Goal: Task Accomplishment & Management: Complete application form

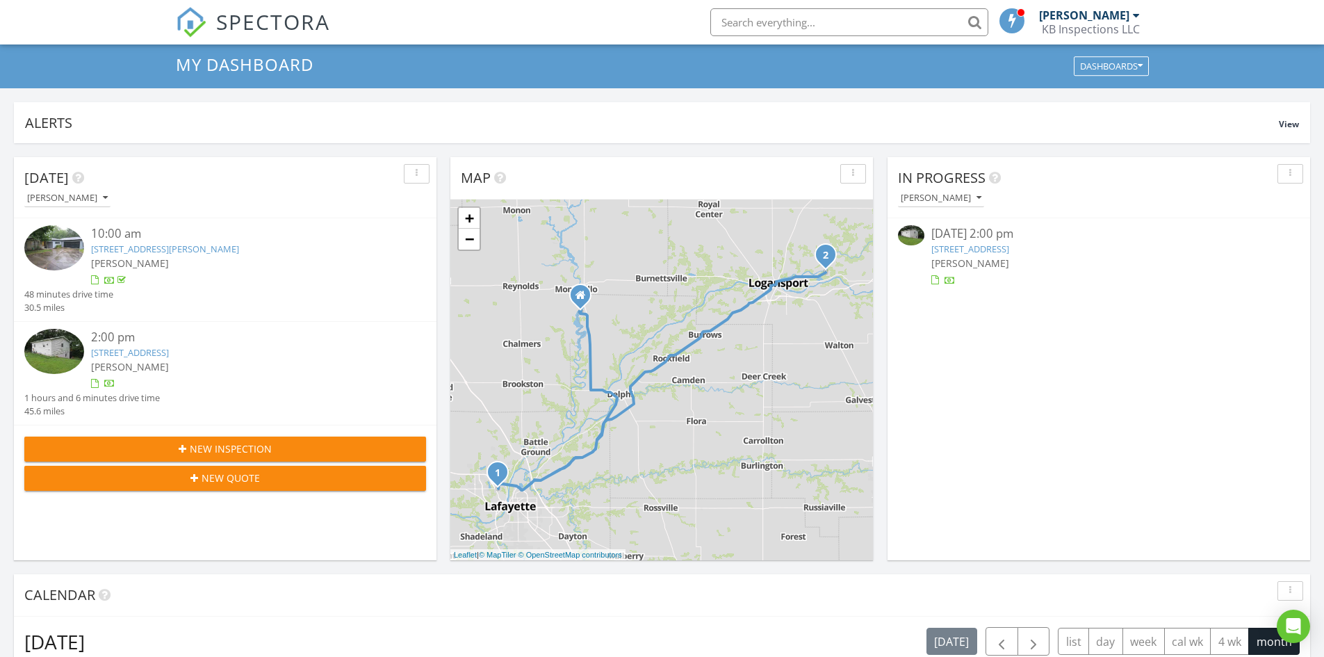
scroll to position [70, 0]
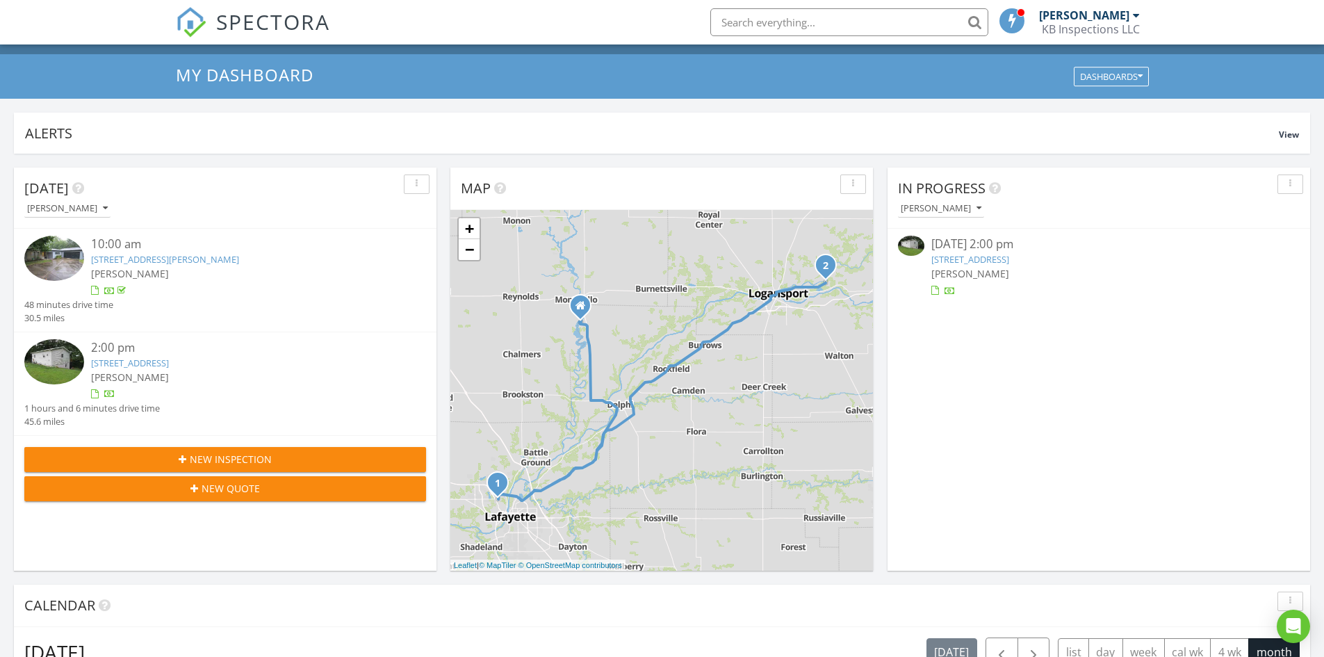
click at [241, 454] on span "New Inspection" at bounding box center [231, 459] width 82 height 15
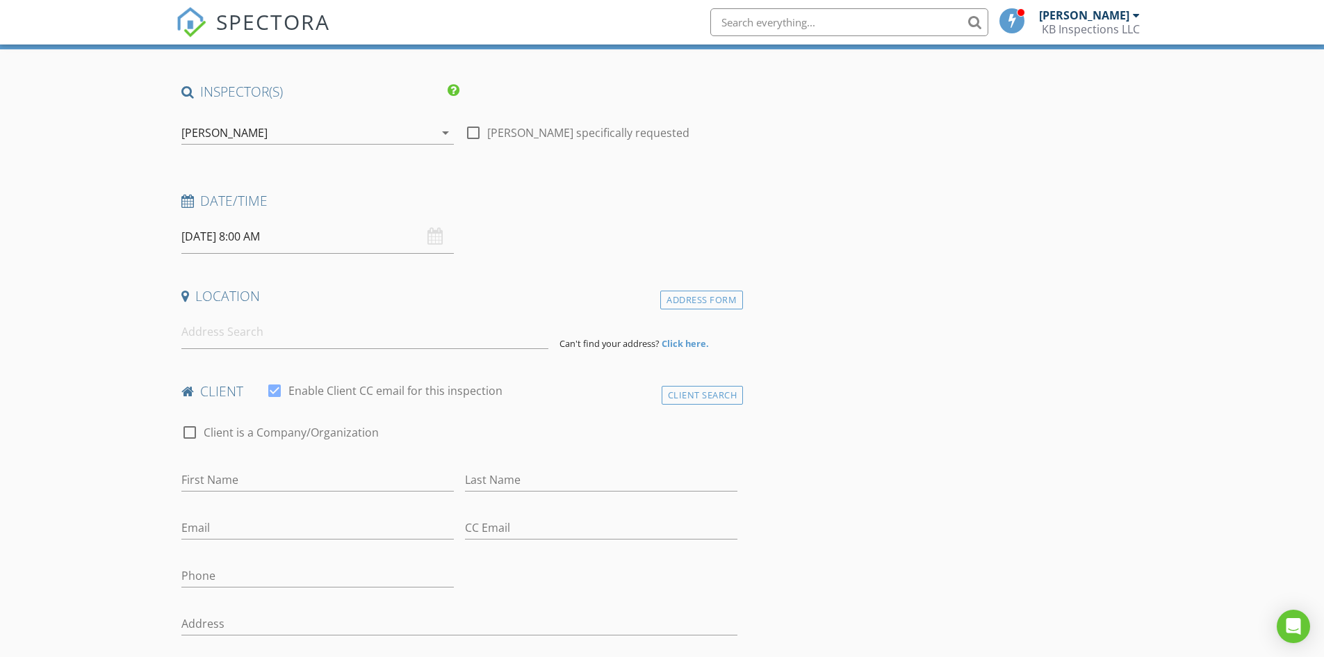
scroll to position [139, 0]
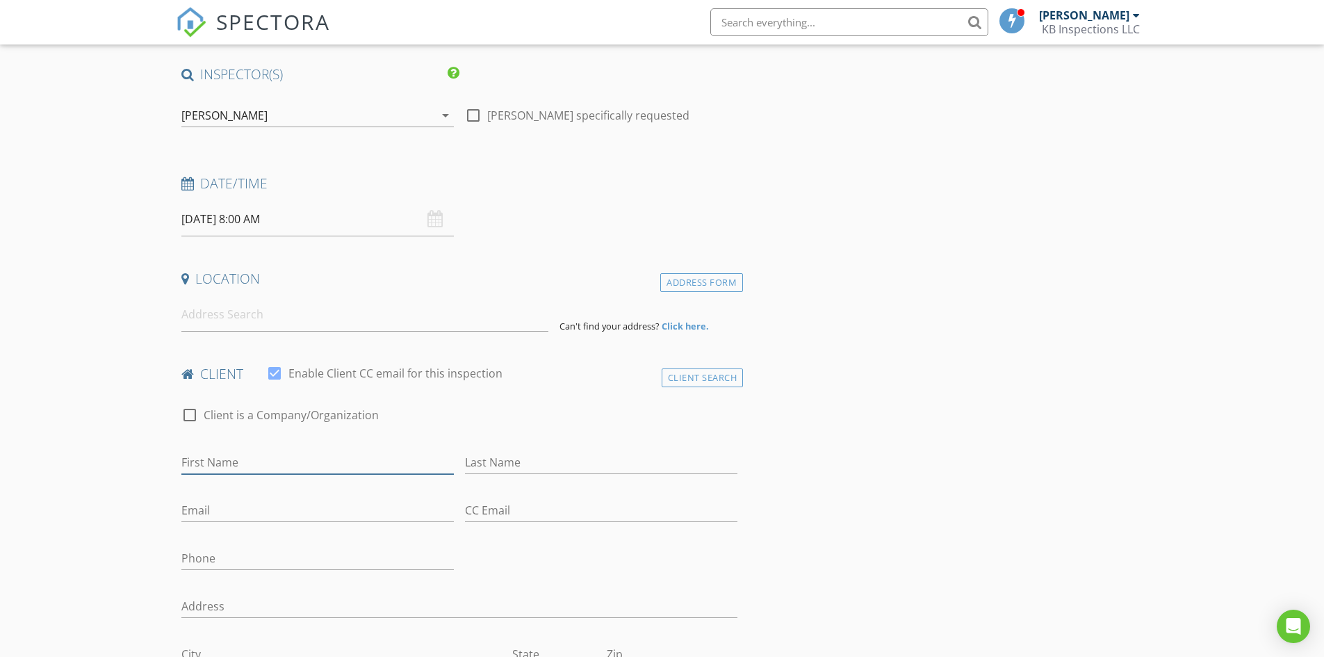
click at [218, 457] on input "First Name" at bounding box center [317, 462] width 273 height 23
type input "Debbie"
click at [439, 220] on div "08/29/2025 8:00 AM" at bounding box center [317, 219] width 273 height 34
click at [359, 219] on input "08/29/2025 8:00 AM" at bounding box center [317, 219] width 273 height 34
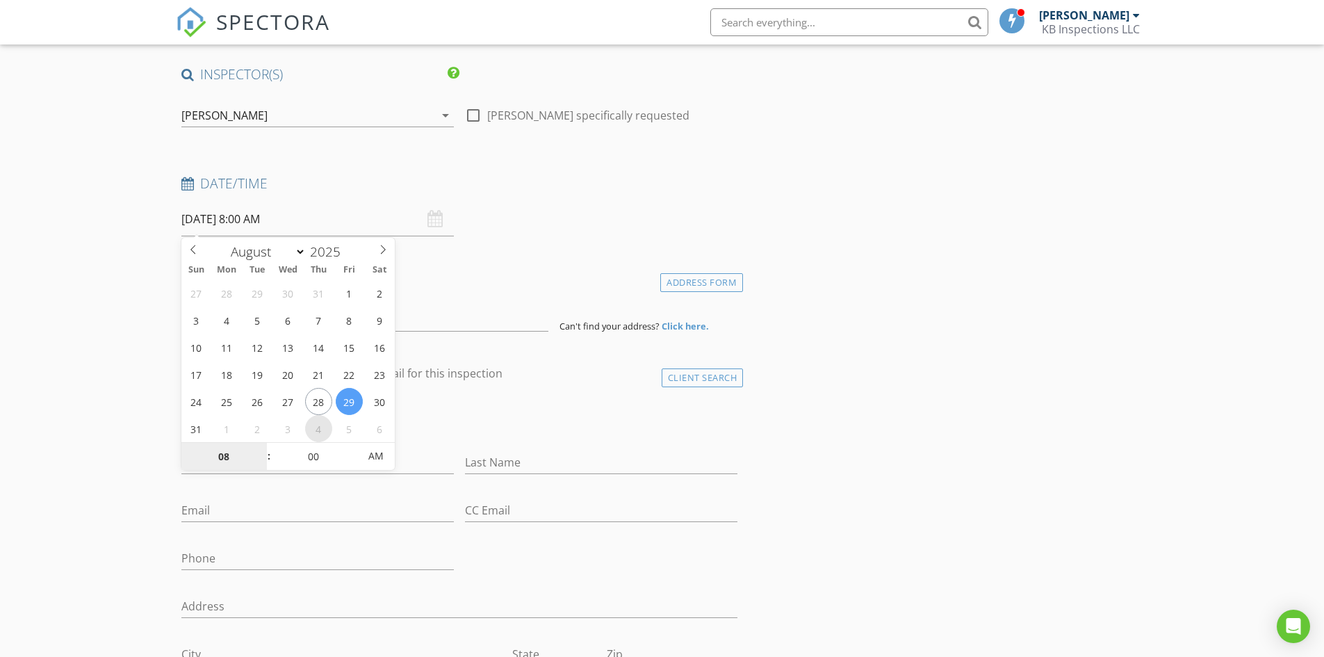
select select "8"
type input "09/04/2025 8:00 AM"
type input "09"
type input "09/04/2025 9:00 AM"
click at [262, 451] on span at bounding box center [262, 450] width 10 height 14
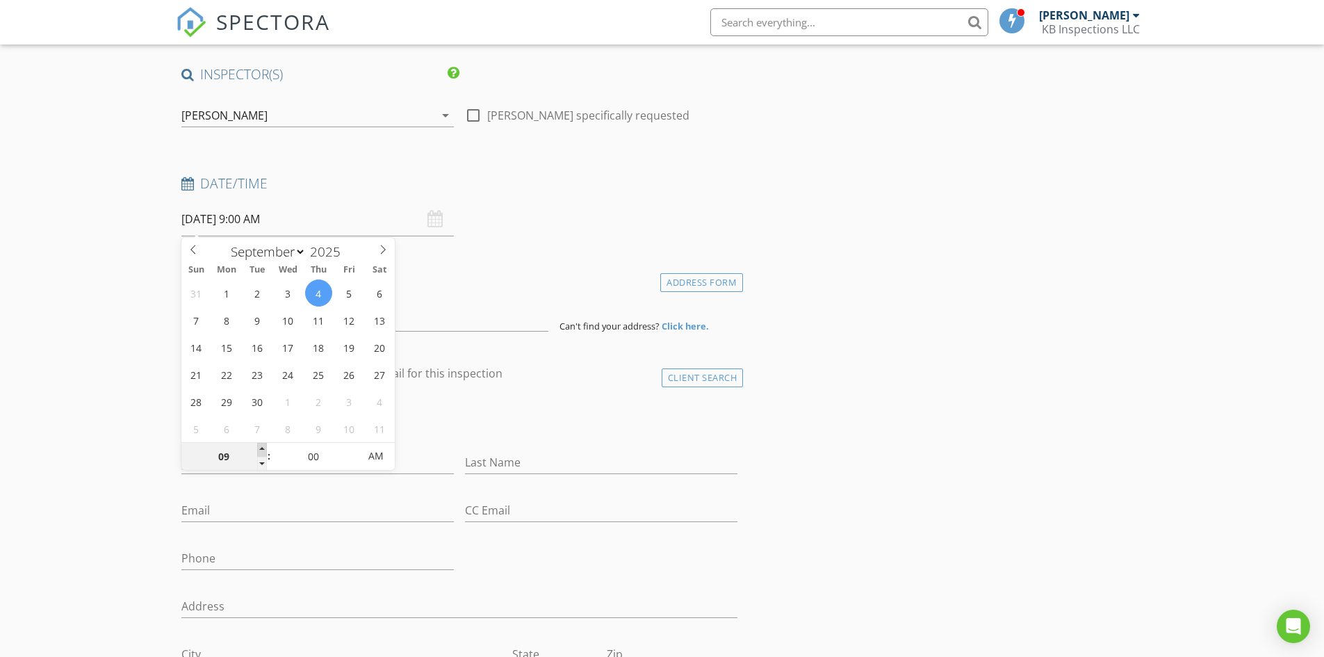
type input "10"
type input "09/04/2025 10:00 AM"
click at [262, 451] on span at bounding box center [262, 450] width 10 height 14
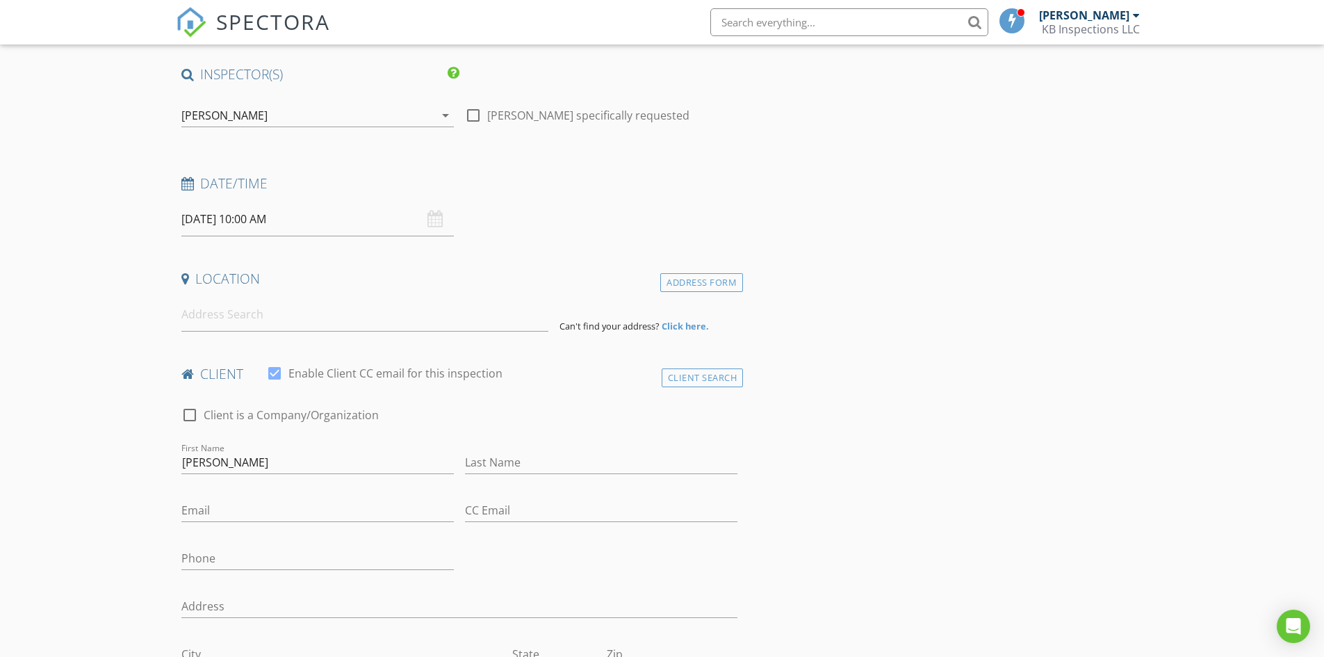
click at [515, 228] on div "Date/Time 09/04/2025 10:00 AM" at bounding box center [460, 205] width 568 height 62
click at [236, 307] on input at bounding box center [364, 315] width 367 height 34
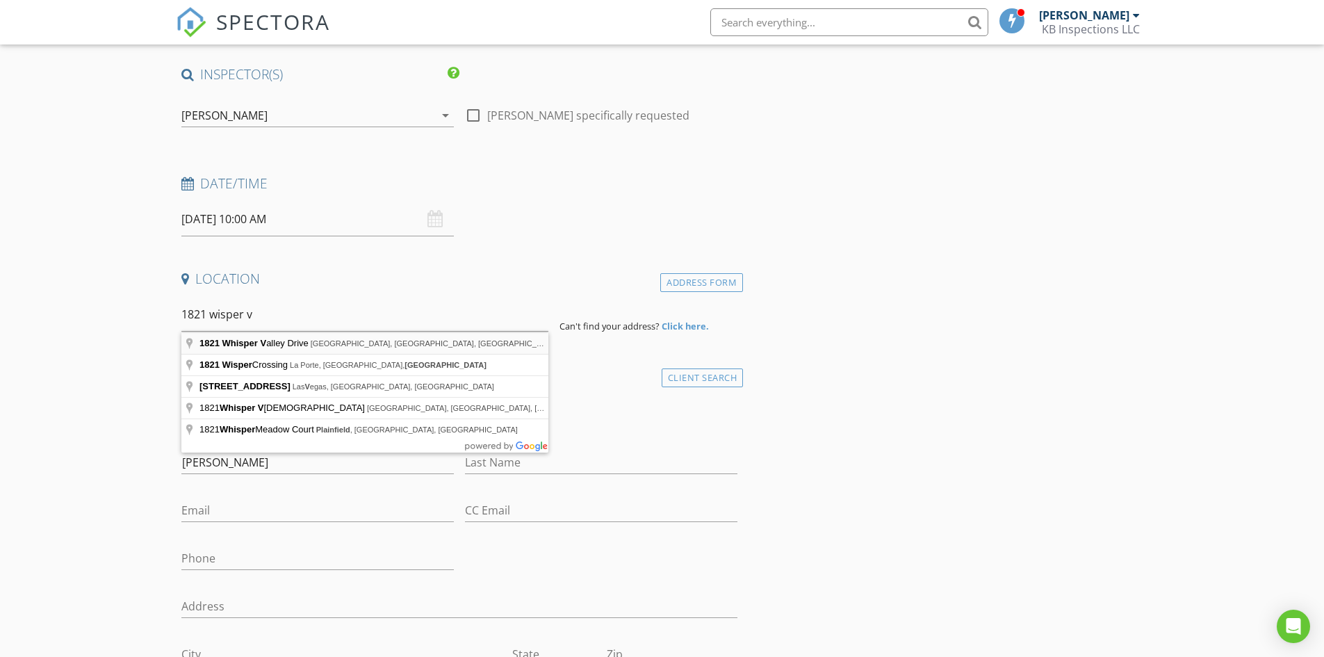
type input "1821 Whisper Valley Drive, Lafayette, IN, USA"
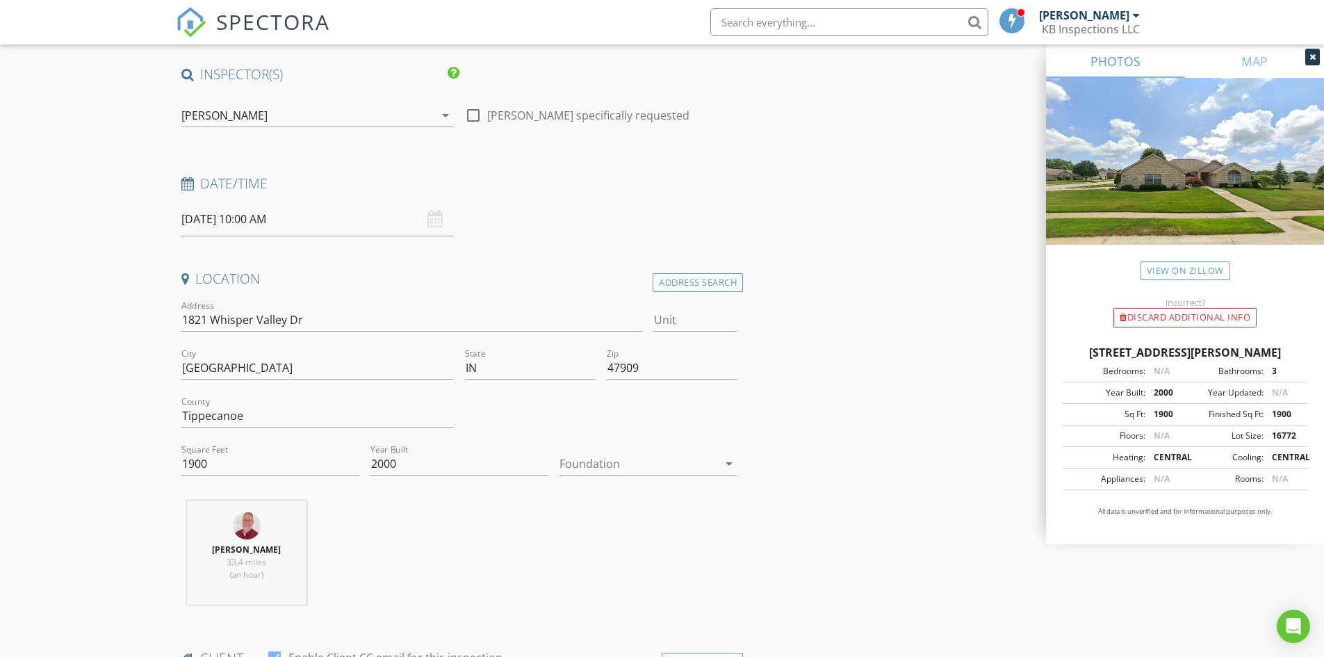
click at [731, 469] on icon "arrow_drop_down" at bounding box center [729, 463] width 17 height 17
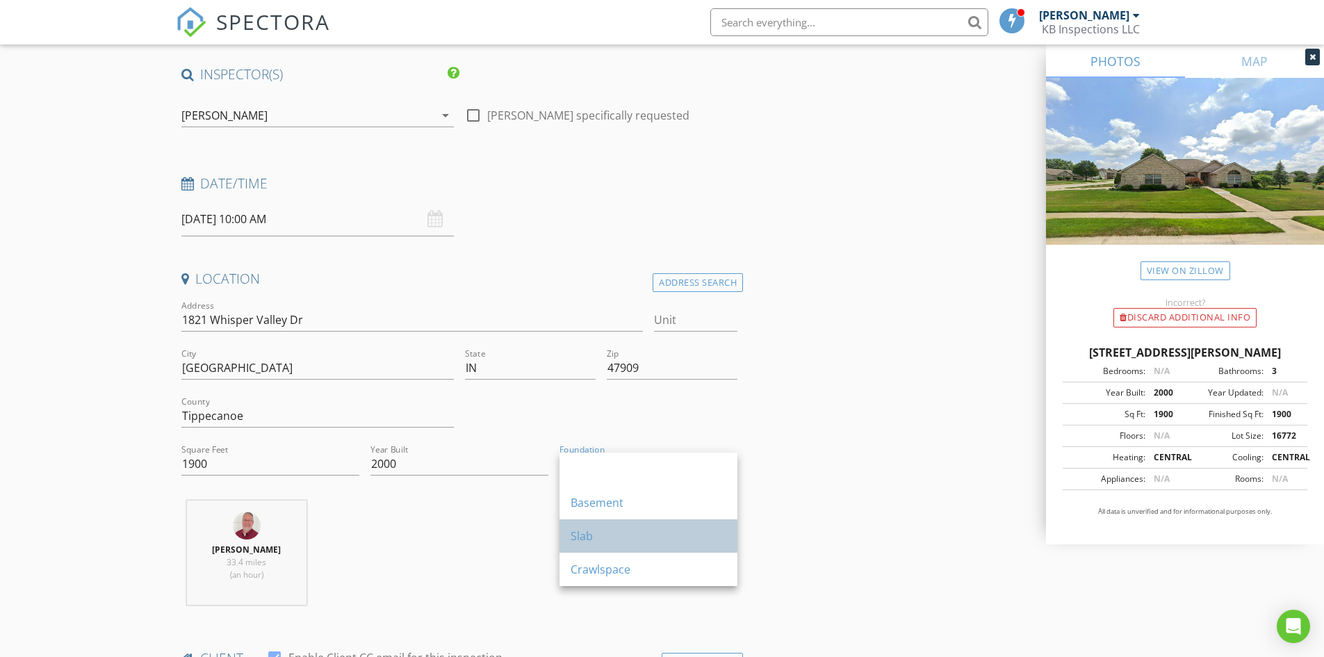
click at [582, 528] on div "Slab" at bounding box center [649, 535] width 156 height 33
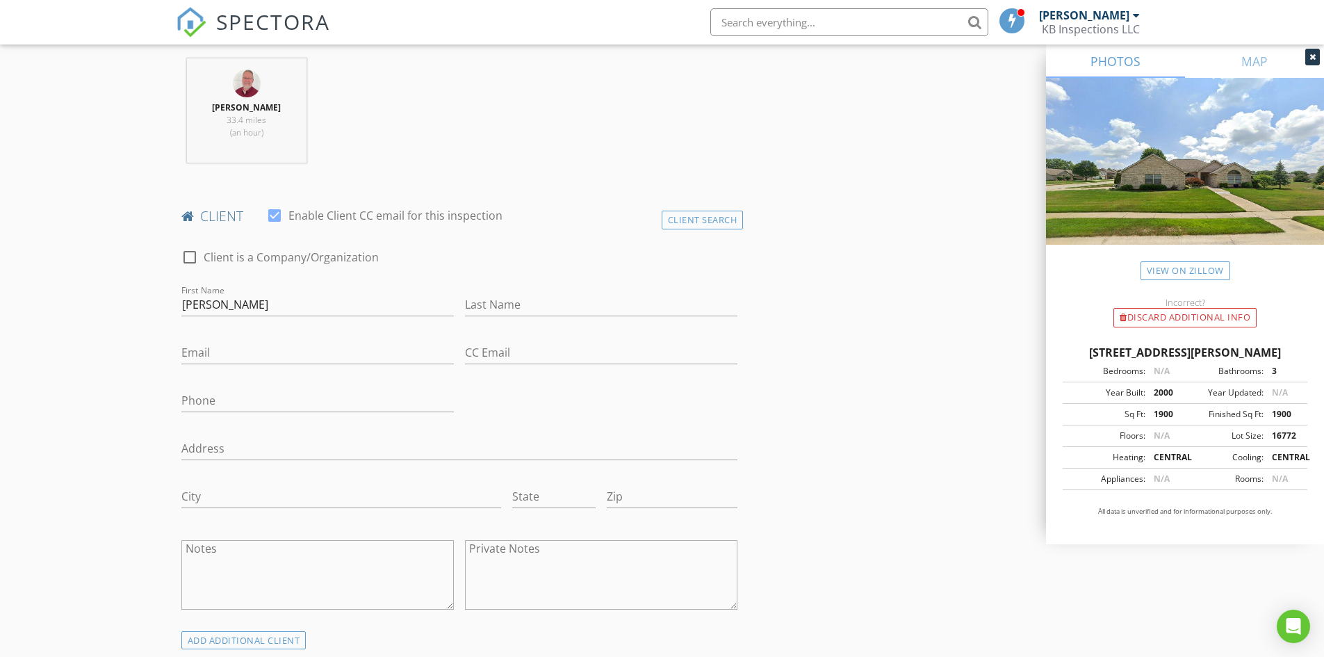
scroll to position [556, 0]
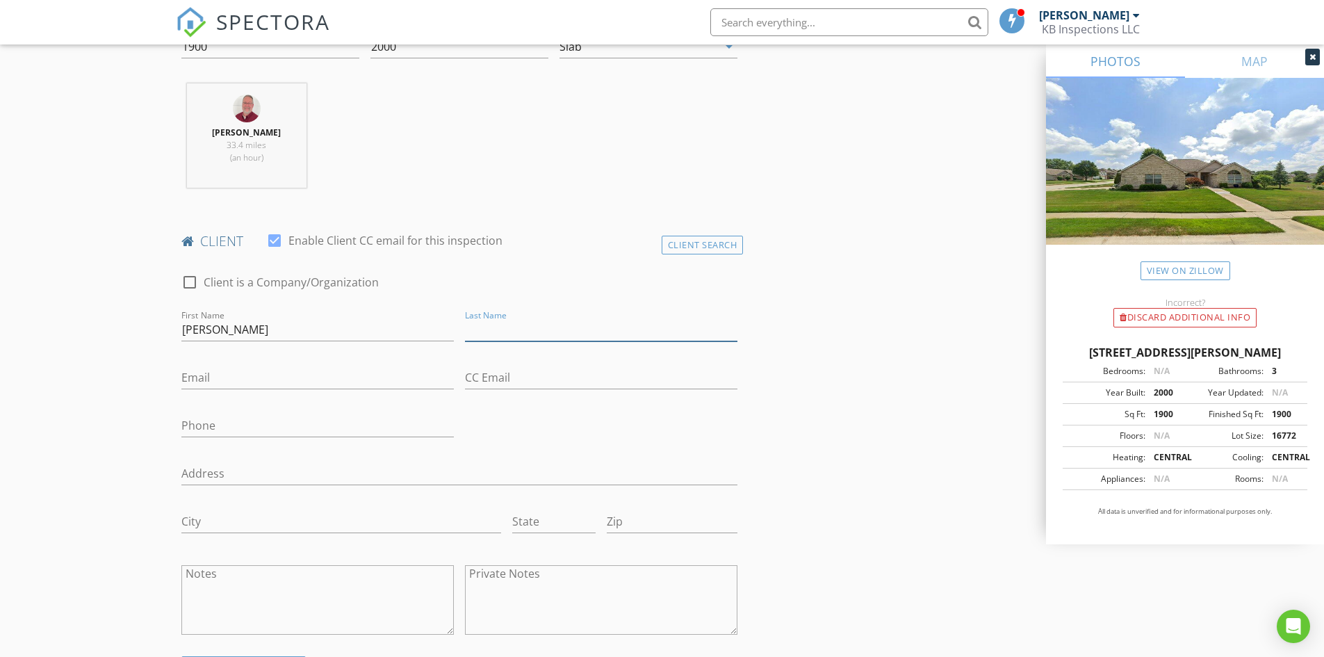
click at [512, 330] on input "Last Name" at bounding box center [601, 329] width 273 height 23
type input "k"
type input "[PERSON_NAME]"
click at [202, 379] on input "dawers265@yahoo.com" at bounding box center [317, 377] width 273 height 23
type input "[EMAIL_ADDRESS][DOMAIN_NAME]"
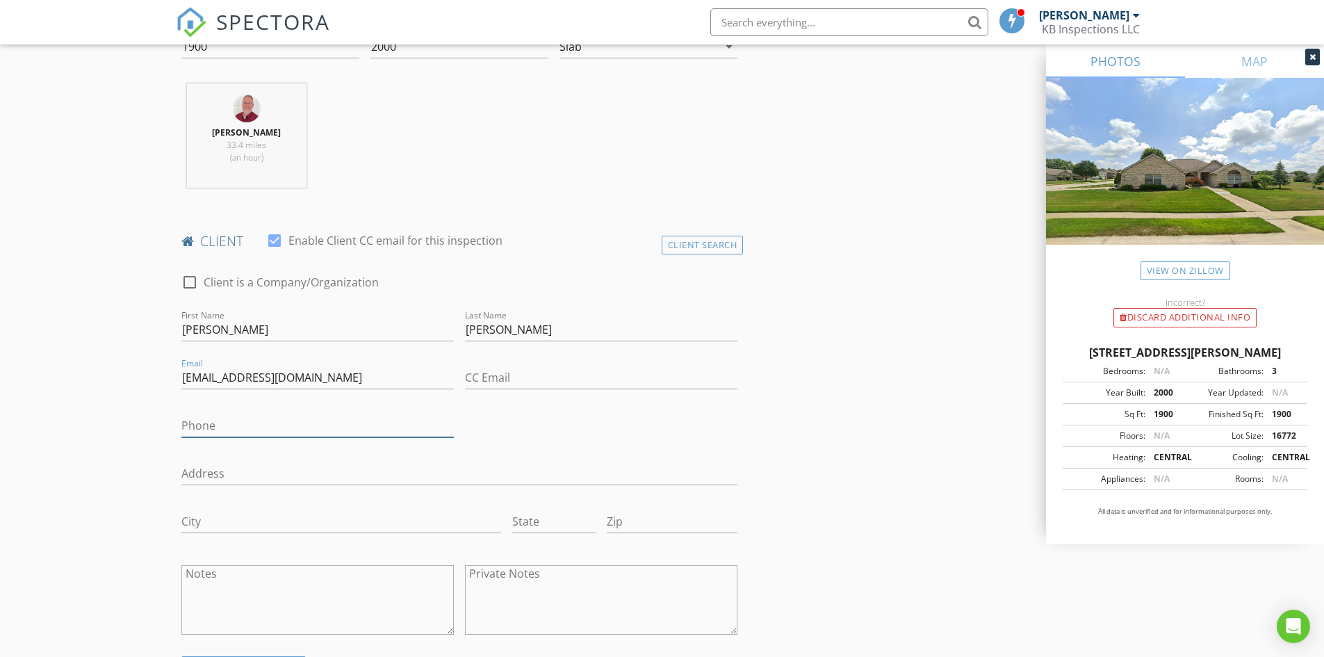
click at [215, 423] on input "Phone" at bounding box center [317, 425] width 273 height 23
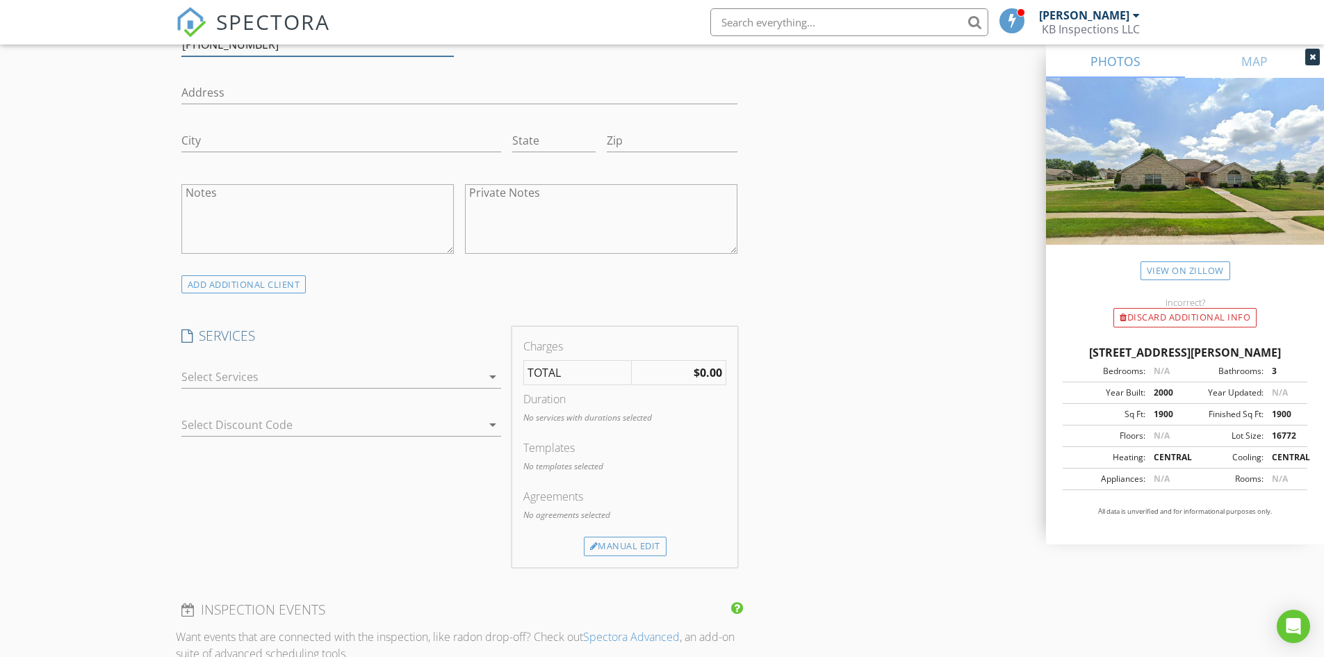
scroll to position [973, 0]
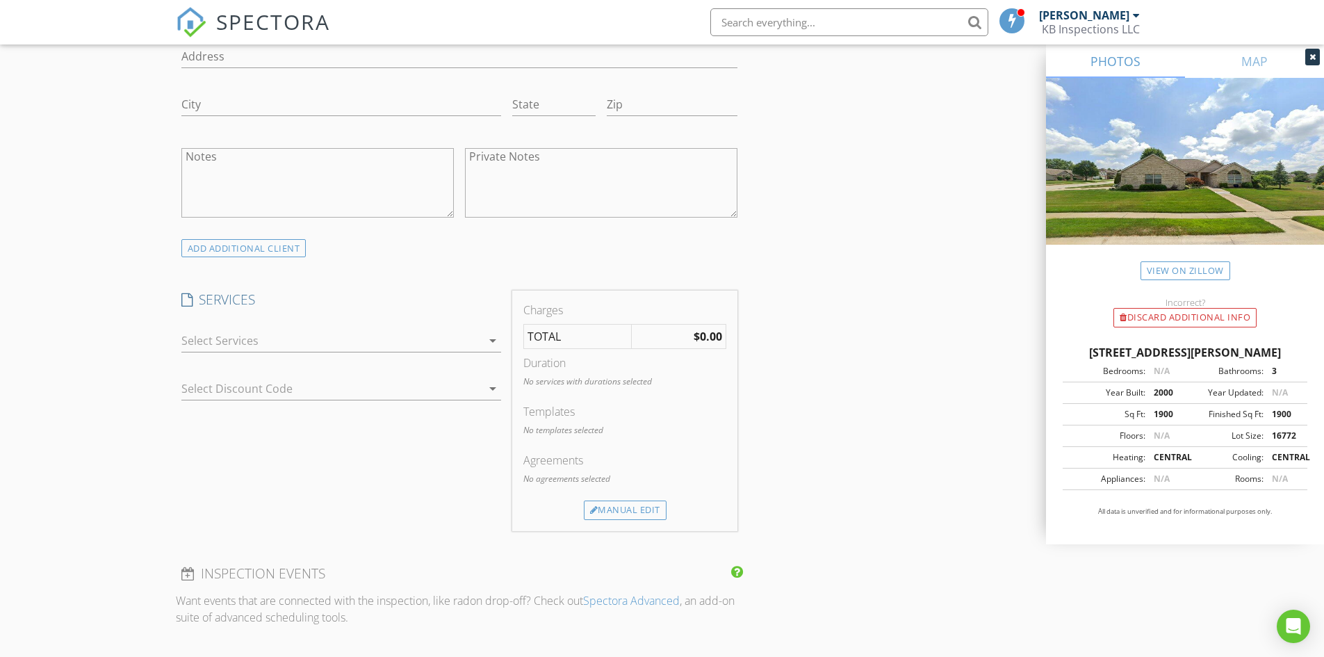
type input "[PHONE_NUMBER]"
click at [494, 341] on icon "arrow_drop_down" at bounding box center [493, 340] width 17 height 17
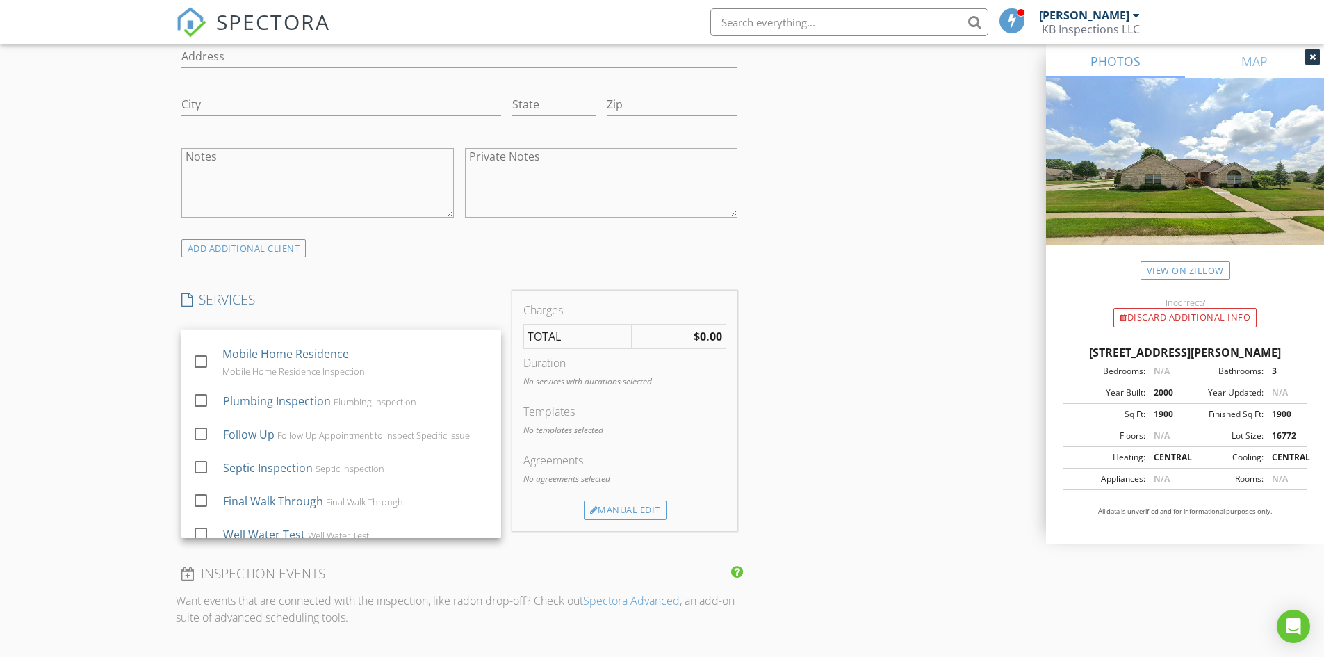
scroll to position [336, 0]
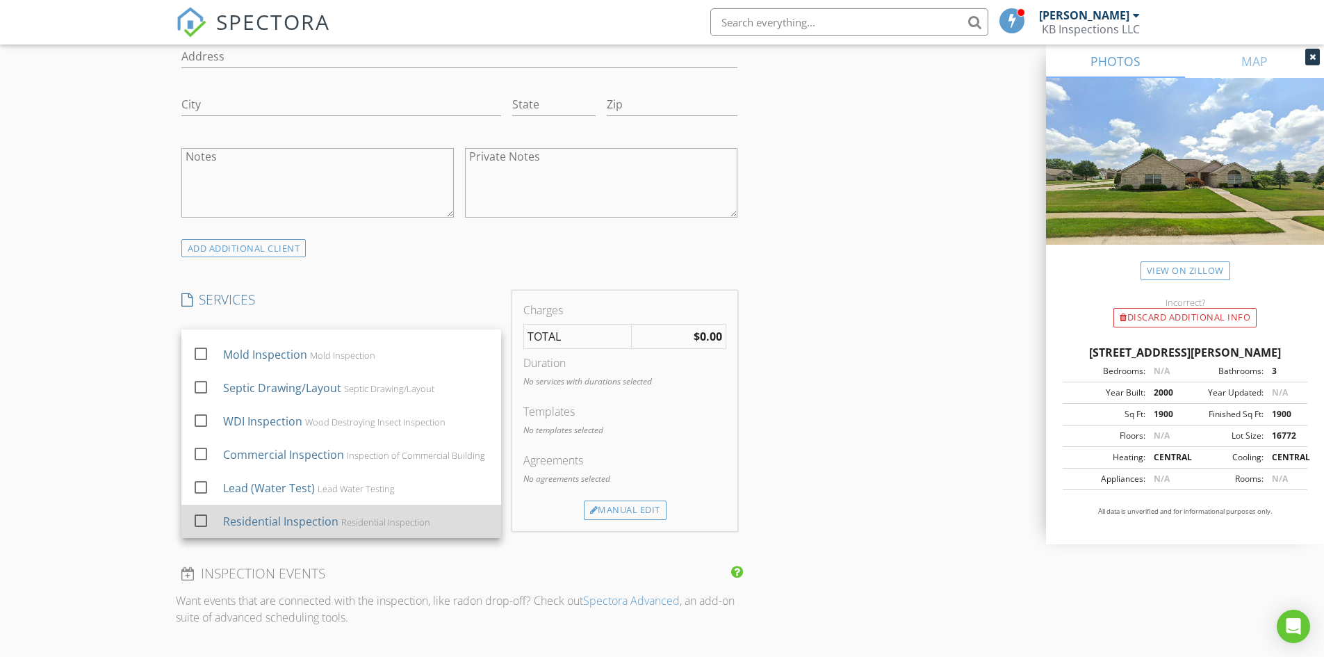
click at [193, 521] on div at bounding box center [201, 521] width 24 height 24
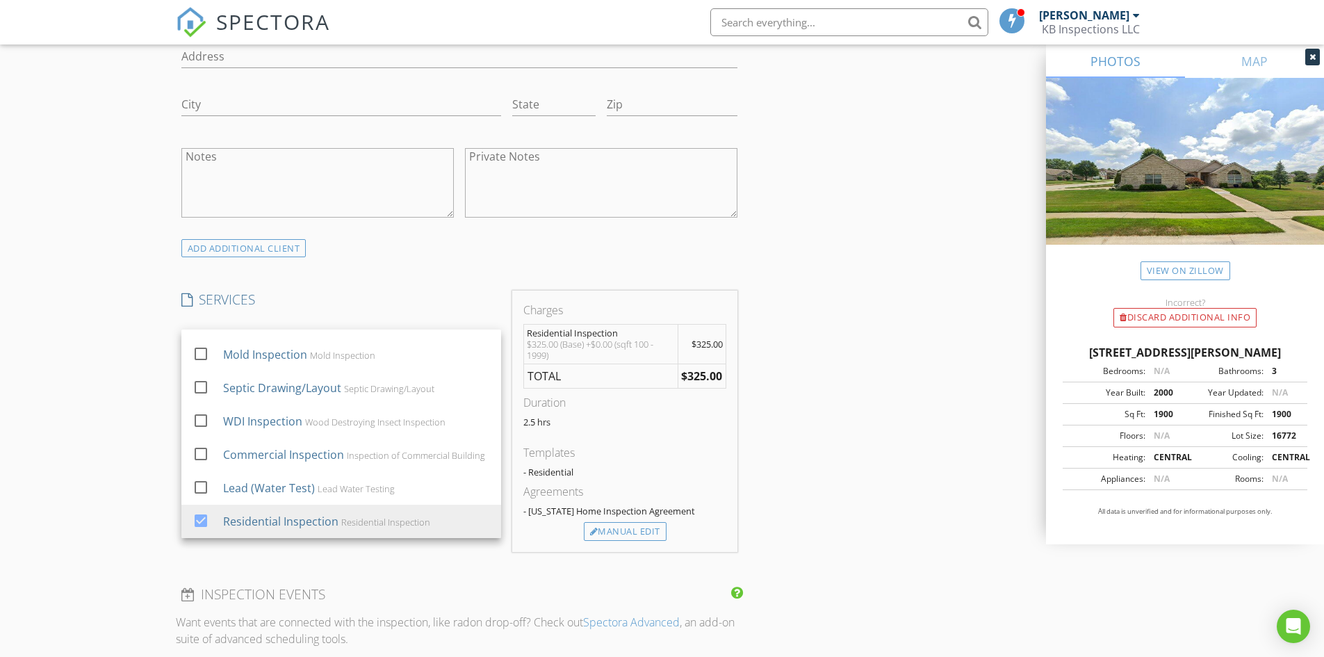
click at [110, 441] on div "New Inspection Click here to use the New Order Form INSPECTOR(S) check_box Kenn…" at bounding box center [662, 375] width 1324 height 2449
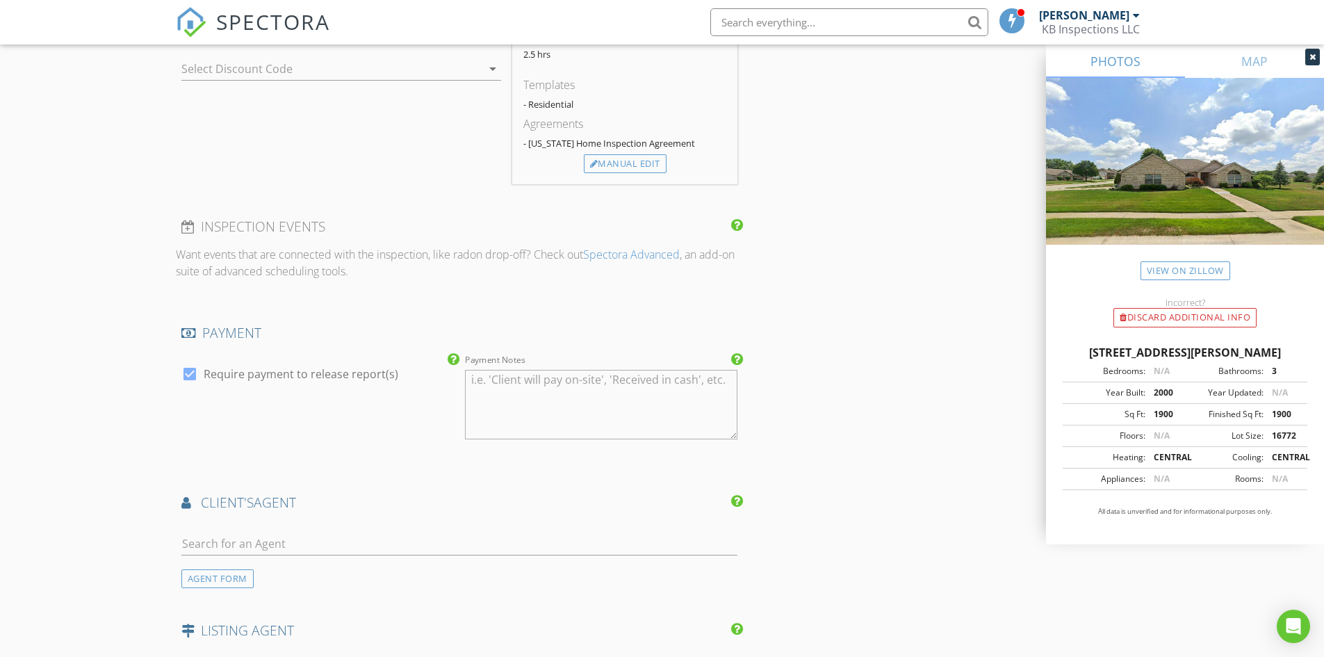
scroll to position [1390, 0]
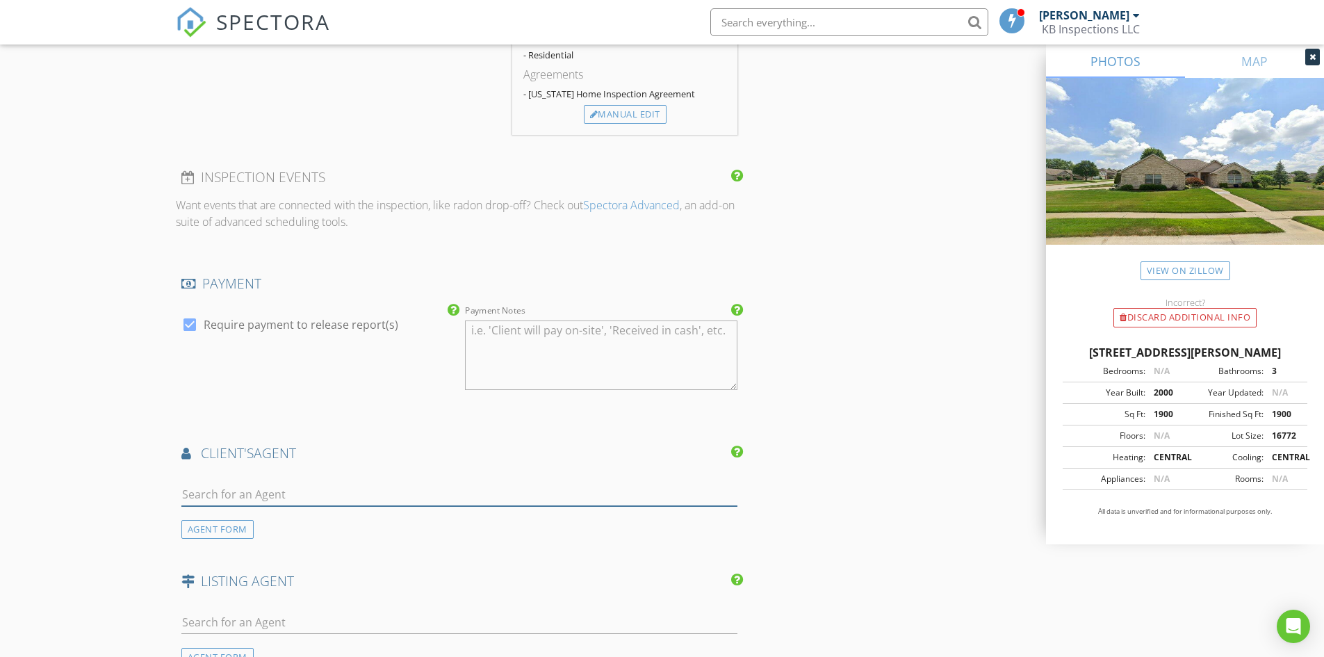
click at [231, 496] on input "text" at bounding box center [459, 494] width 557 height 23
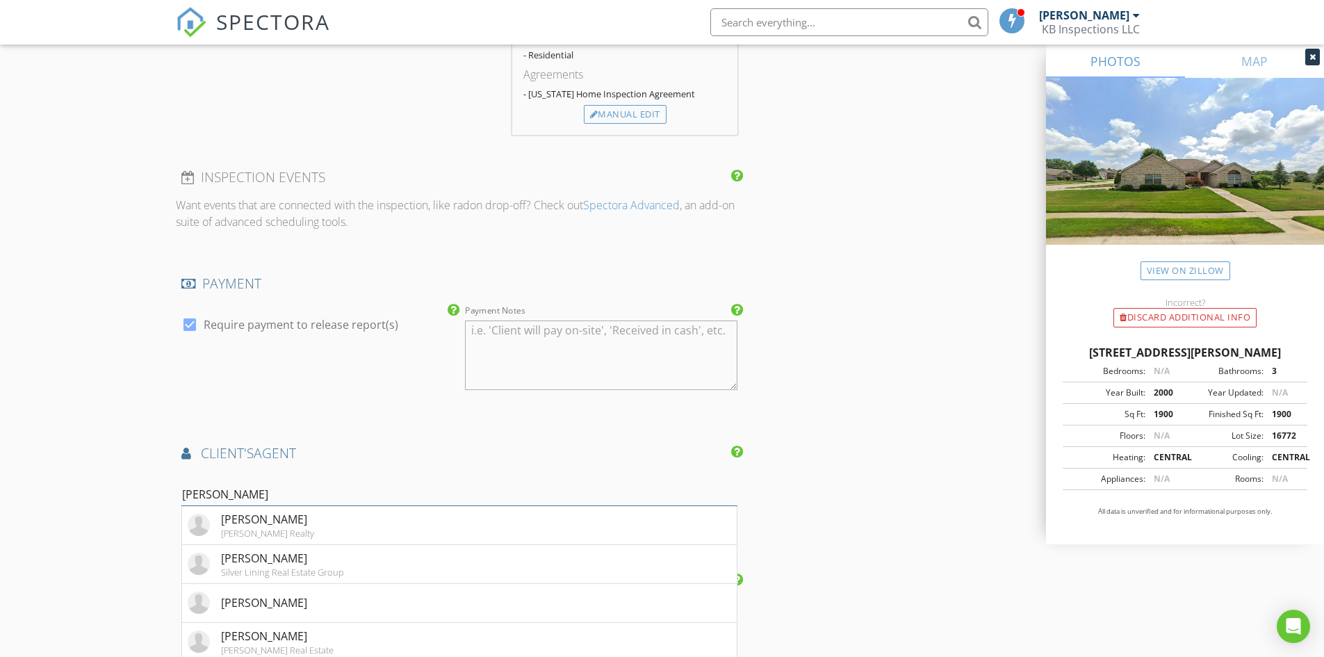
type input "amanda"
click at [272, 638] on div "[PERSON_NAME]" at bounding box center [277, 636] width 113 height 17
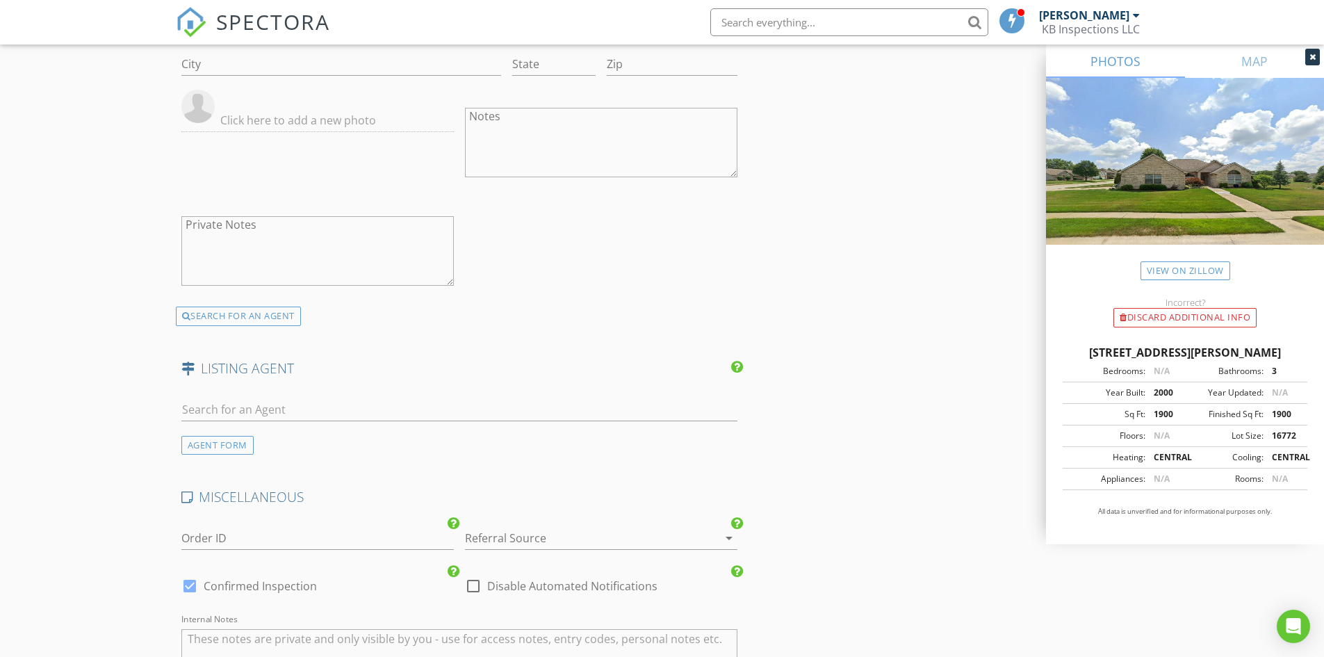
scroll to position [2016, 0]
click at [209, 405] on input "text" at bounding box center [459, 409] width 557 height 23
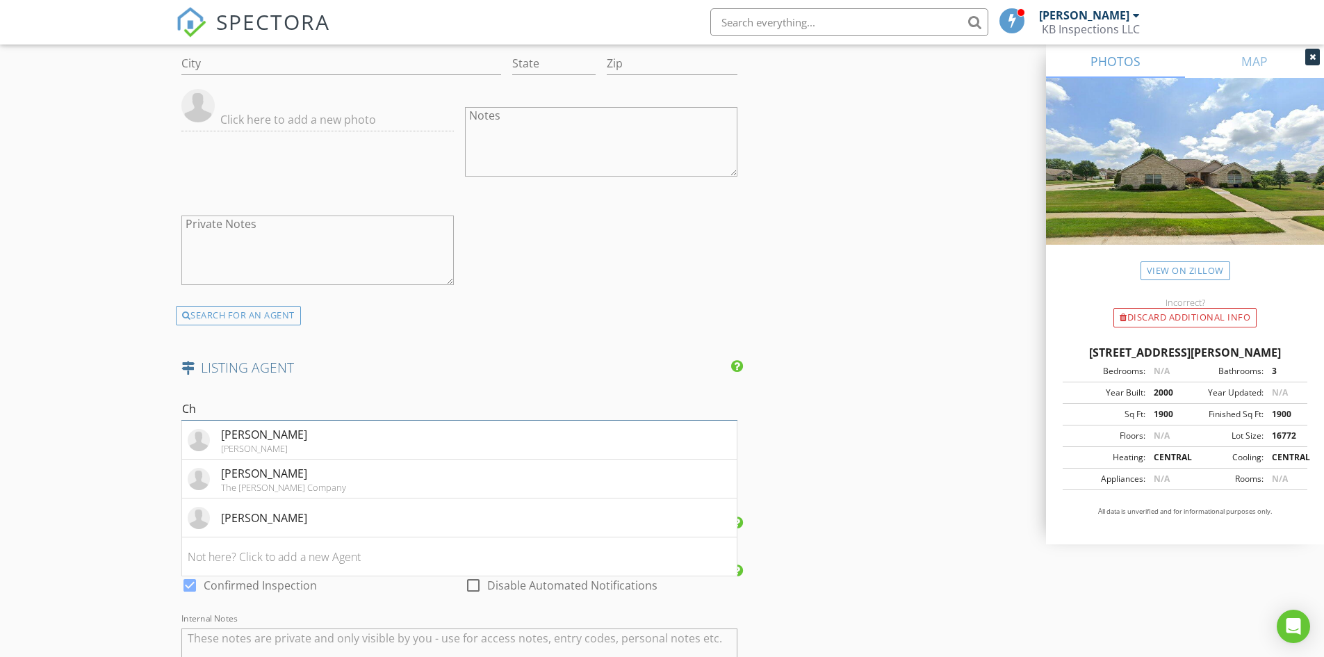
type input "C"
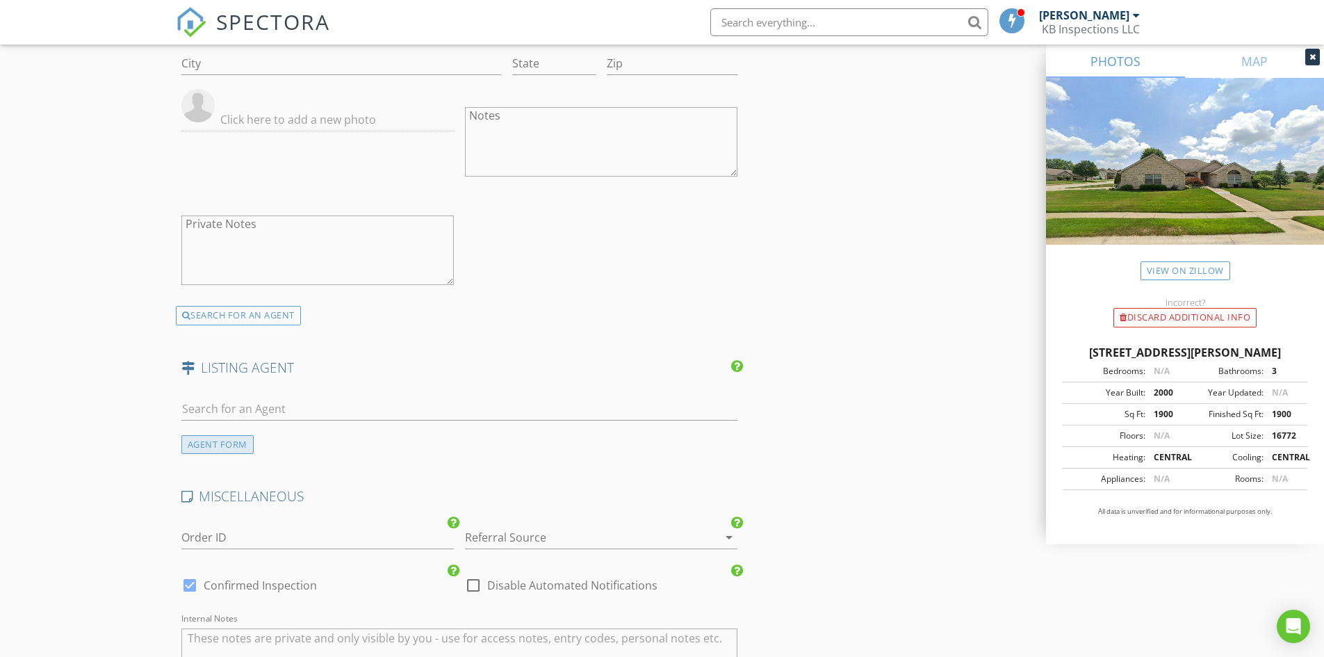
click at [234, 443] on div "AGENT FORM" at bounding box center [217, 444] width 72 height 19
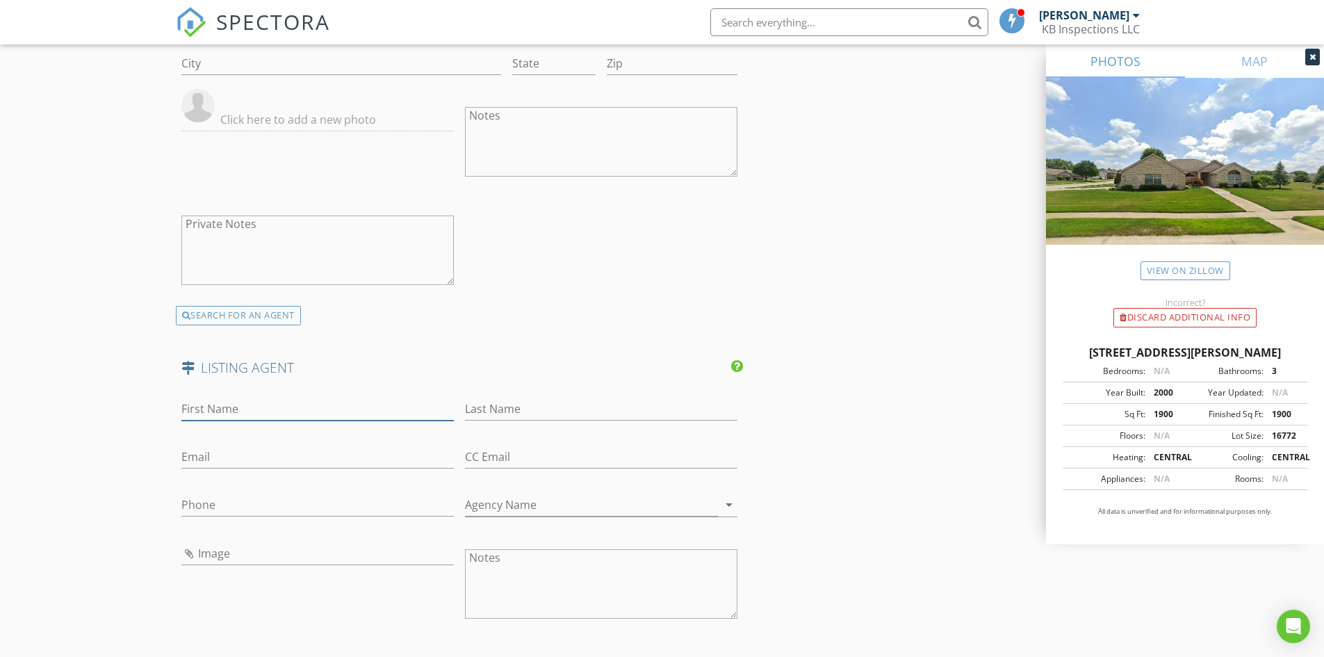
click at [243, 406] on input "First Name" at bounding box center [317, 409] width 273 height 23
type input "Christina"
type input "Wissman"
type input "[EMAIL_ADDRESS][DOMAIN_NAME]"
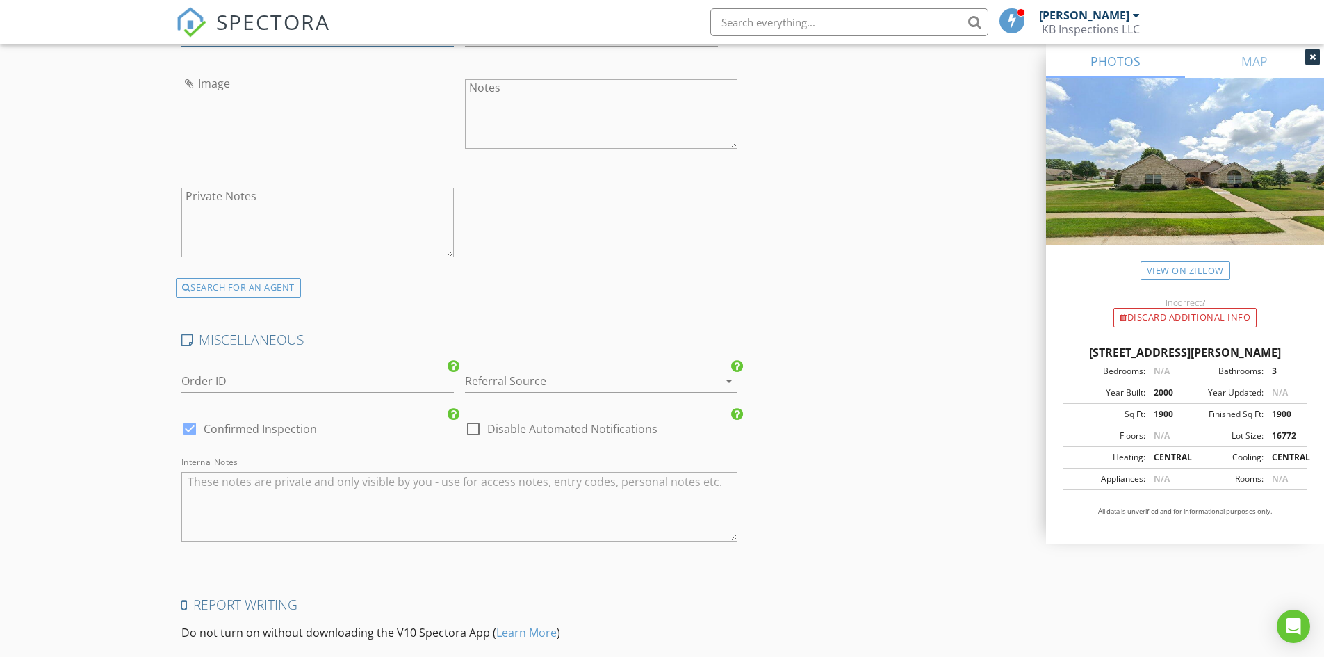
scroll to position [2643, 0]
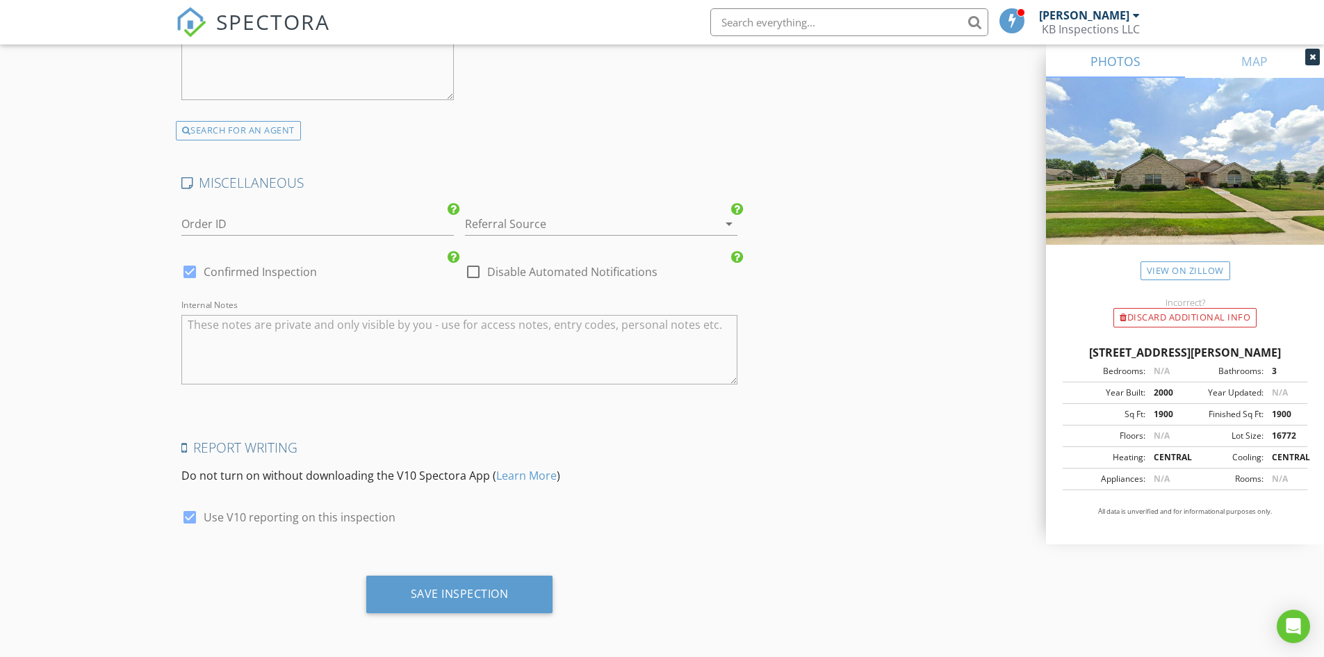
type input "[PHONE_NUMBER]"
click at [183, 270] on div at bounding box center [190, 272] width 24 height 24
checkbox input "false"
checkbox input "true"
click at [465, 595] on div "Save Inspection" at bounding box center [460, 594] width 98 height 14
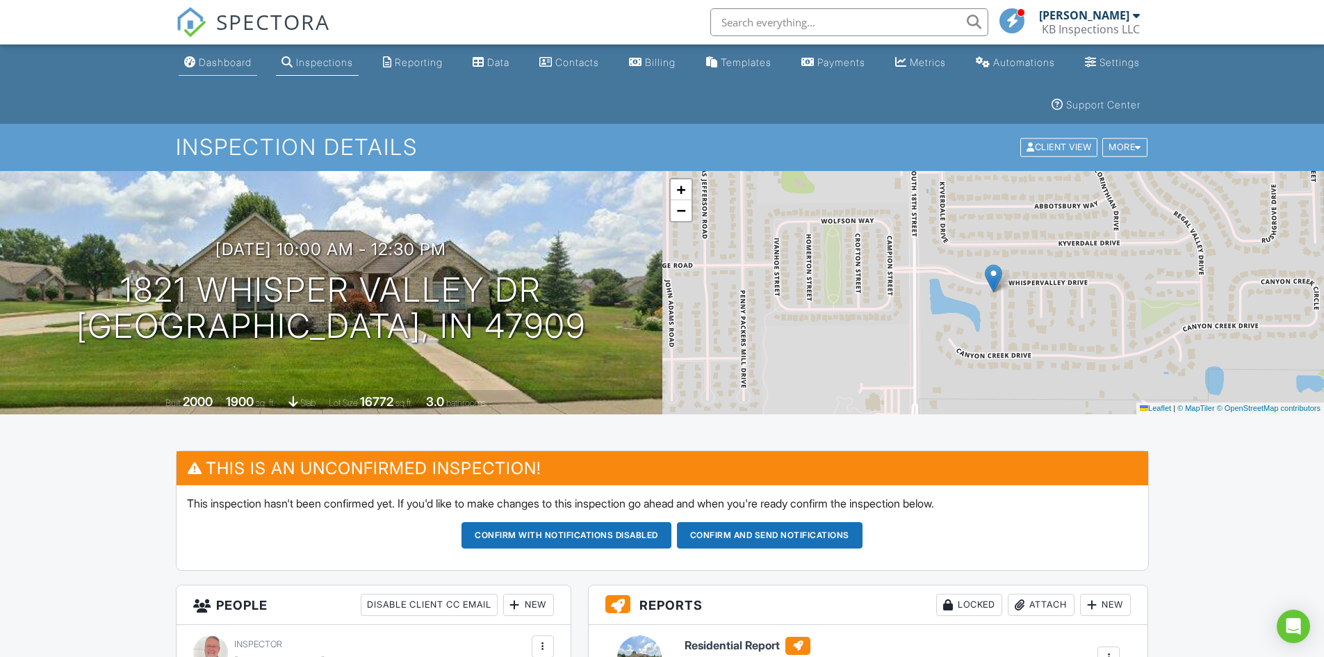
click at [213, 61] on div "Dashboard" at bounding box center [225, 62] width 53 height 12
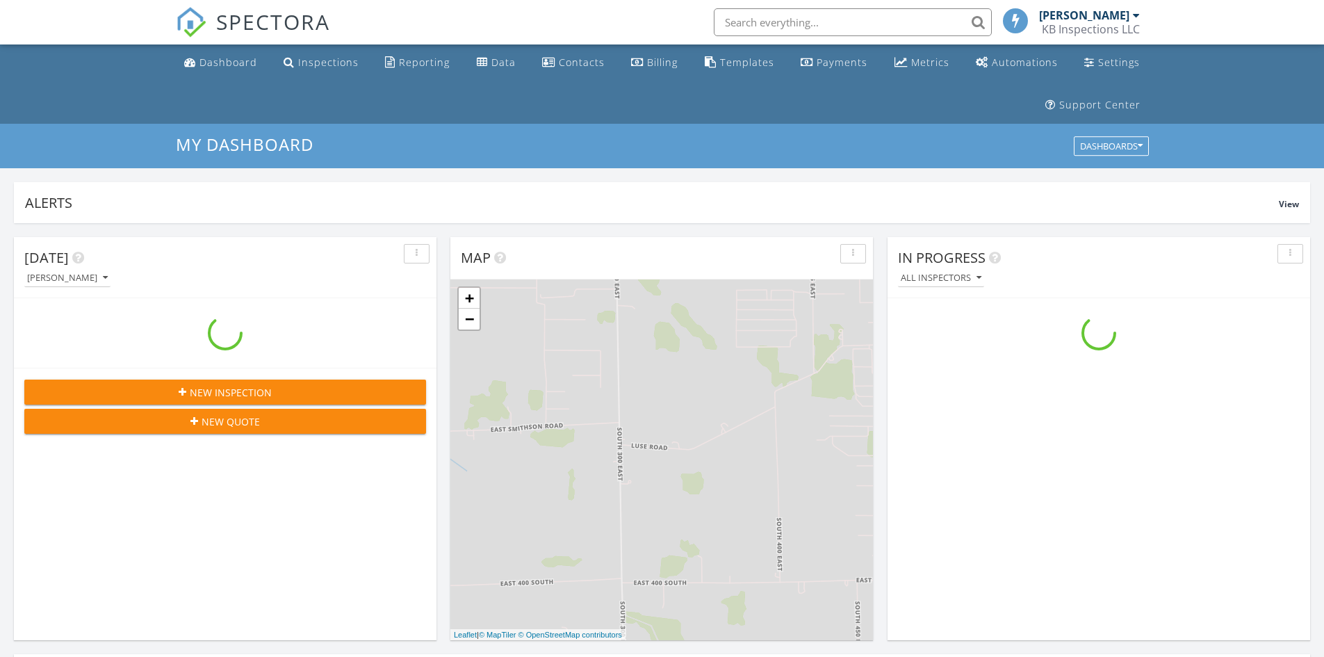
scroll to position [1287, 1346]
